Goal: Book appointment/travel/reservation

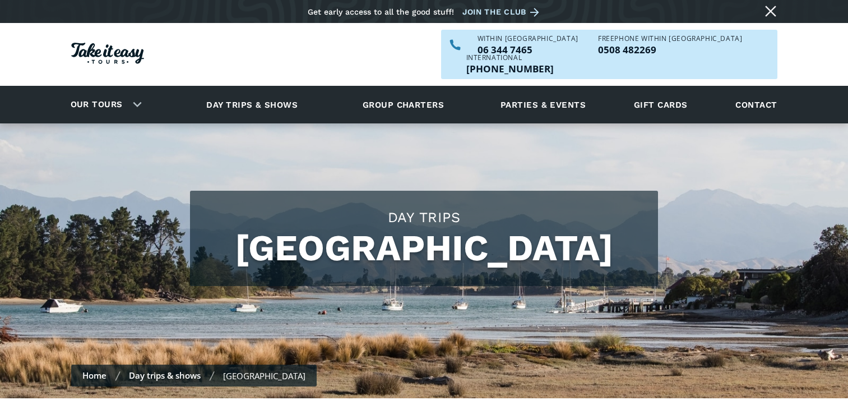
scroll to position [392, 0]
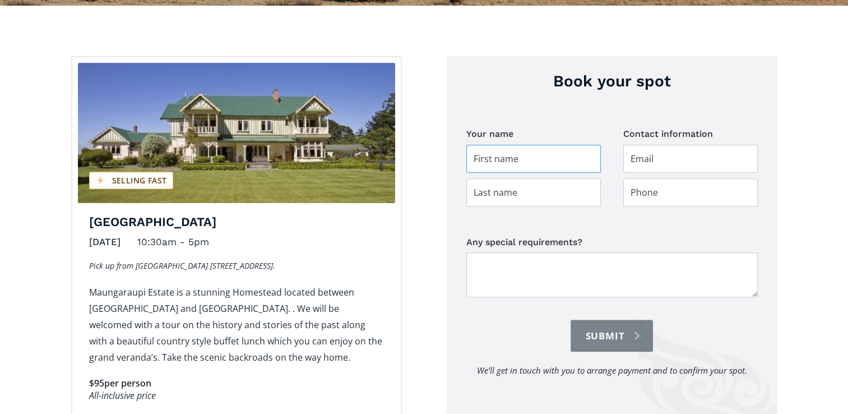
click at [486, 173] on input "Day trip booking" at bounding box center [533, 159] width 135 height 28
type input "Margaret"
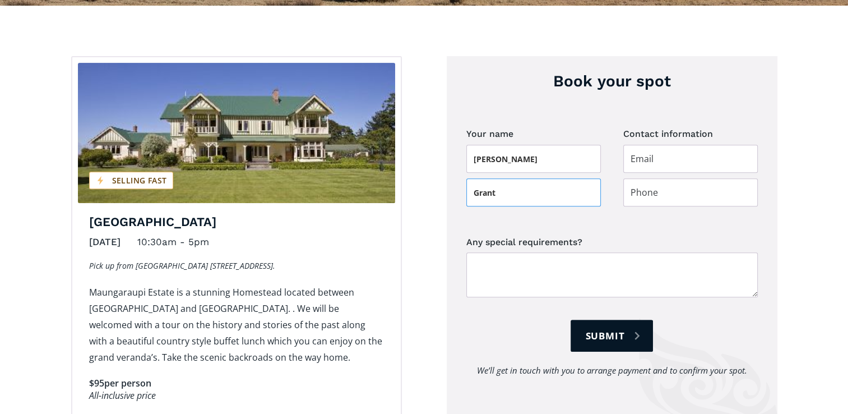
type input "Grant"
click at [670, 173] on input "Day trip booking" at bounding box center [690, 159] width 135 height 28
type input "0"
click at [608, 183] on form "Your name Margaret Grant Contact information jason Any special requirements? We…" at bounding box center [611, 263] width 291 height 275
click at [655, 173] on input "jason" at bounding box center [690, 159] width 135 height 28
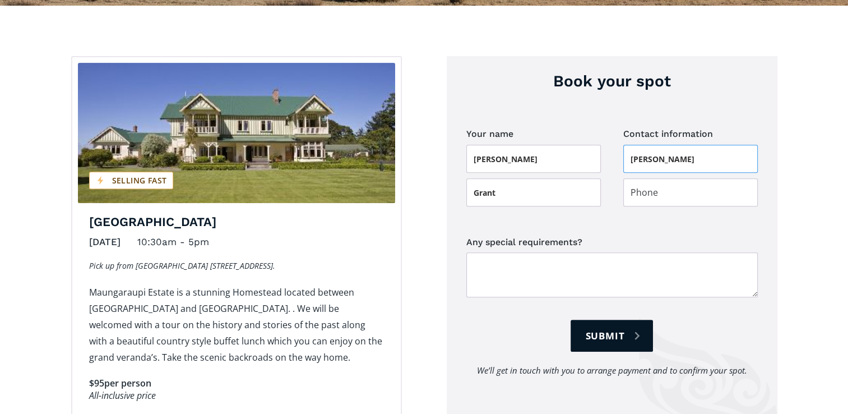
type input "jason@takeiteasytours.nz"
type input "021669515"
click at [569, 288] on textarea "Any special requirements?" at bounding box center [611, 274] width 291 height 45
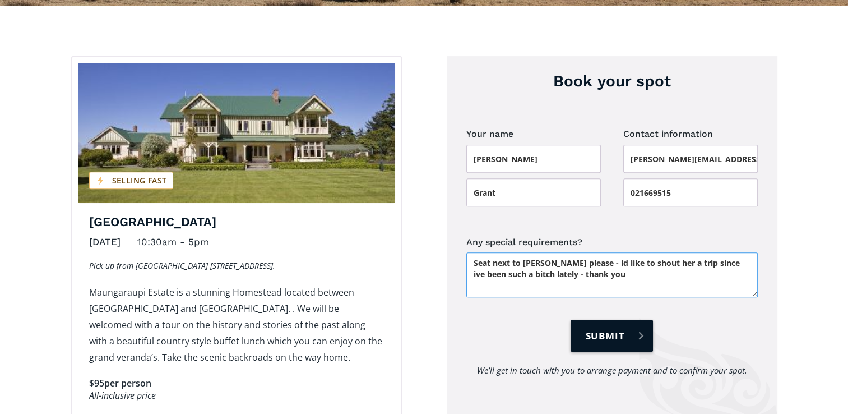
type textarea "Seat next to Melissa Hogg please - id like to shout her a trip since ive been s…"
click at [628, 351] on input "Submit" at bounding box center [612, 335] width 82 height 32
type input "Please wait..."
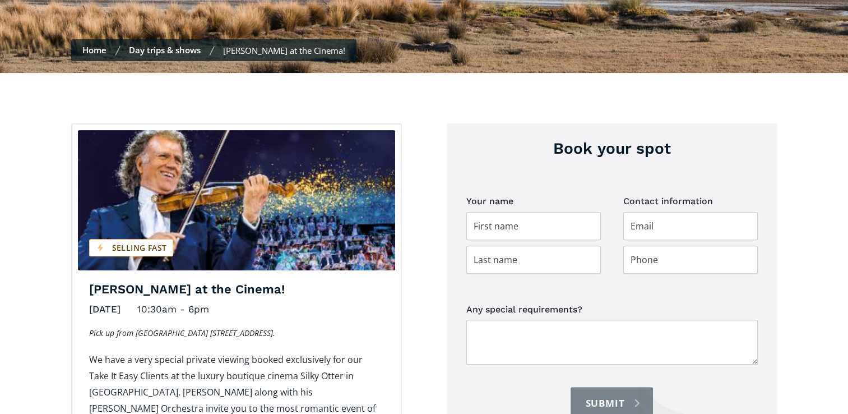
scroll to position [392, 0]
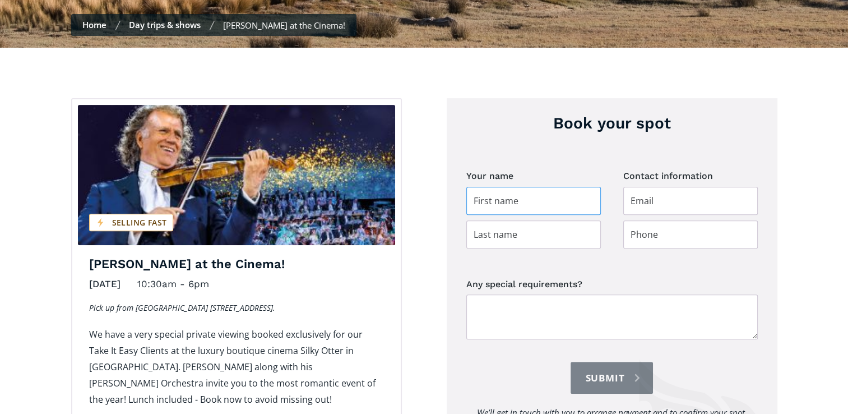
click at [550, 187] on input "Day trip booking" at bounding box center [533, 201] width 135 height 28
type input "Margaret"
type input "Grant"
type input "jason@takeiteasytours.nz"
click at [644, 188] on input "jason@takeiteasytours.nz" at bounding box center [690, 201] width 135 height 28
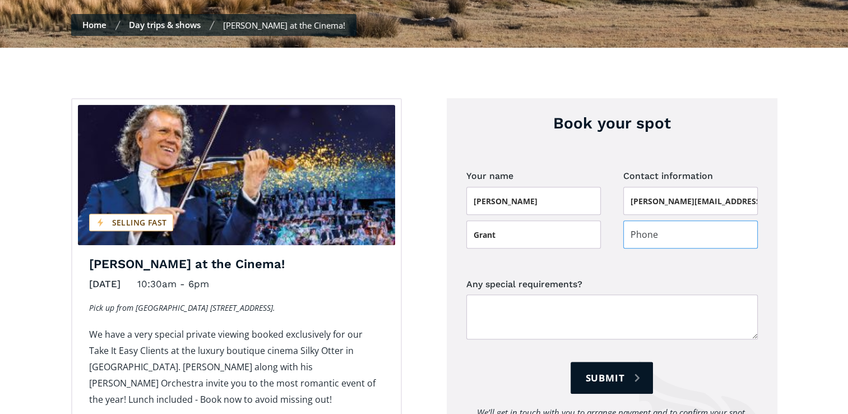
click at [638, 220] on input "Day trip booking" at bounding box center [690, 234] width 135 height 28
type input "021669515"
click at [604, 294] on textarea "Any special requirements?" at bounding box center [611, 316] width 291 height 45
type textarea "Seat next to Melissa Hogg please - id like to shout her a trip since ive been s…"
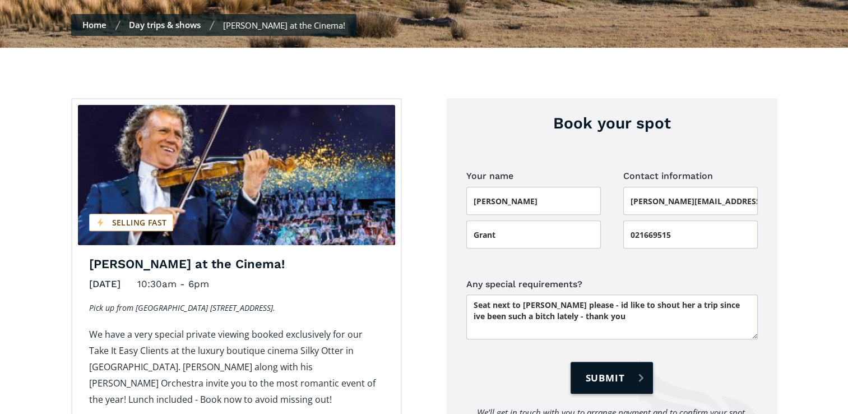
click at [616, 362] on input "Submit" at bounding box center [612, 378] width 82 height 32
type input "Please wait..."
